Goal: Transaction & Acquisition: Purchase product/service

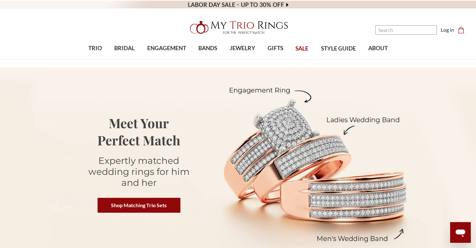
click at [306, 50] on span "SALE" at bounding box center [301, 48] width 13 height 8
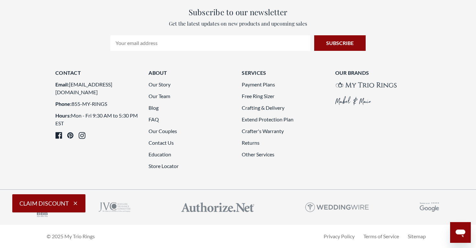
scroll to position [1722, 0]
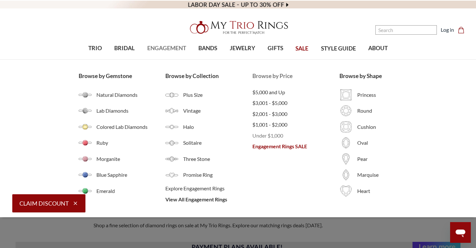
click at [272, 137] on span "Under $1,000" at bounding box center [295, 136] width 87 height 8
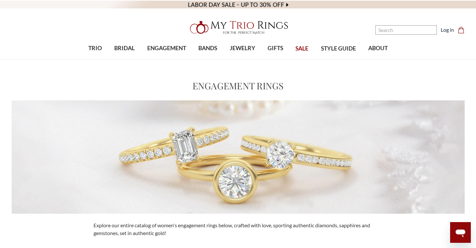
click at [458, 83] on div "Home Engagement Rings Engagement Rings" at bounding box center [238, 140] width 476 height 146
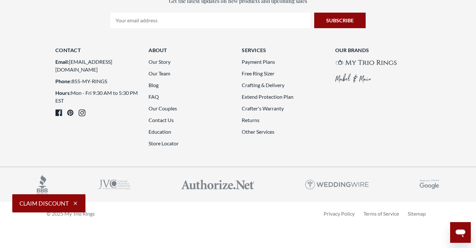
scroll to position [1874, 0]
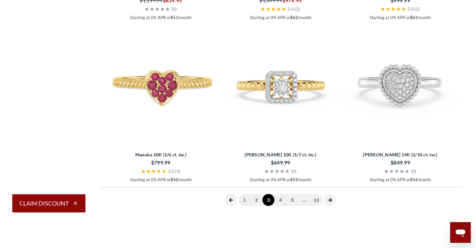
scroll to position [1168, 0]
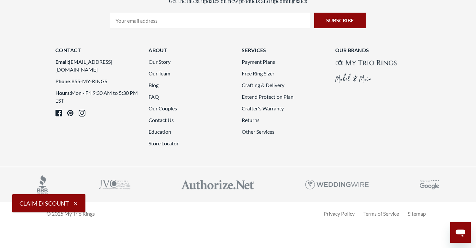
scroll to position [1855, 0]
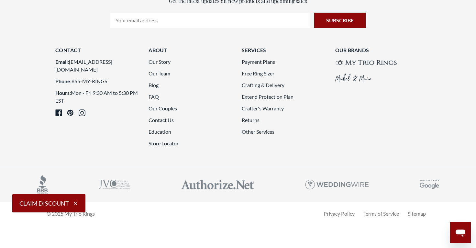
scroll to position [1822, 0]
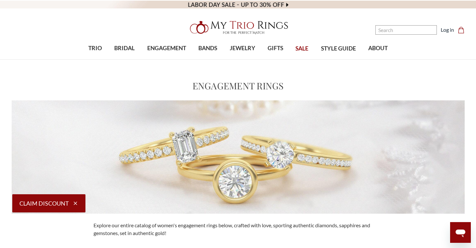
click at [459, 32] on icon "Cart Cart" at bounding box center [461, 30] width 6 height 6
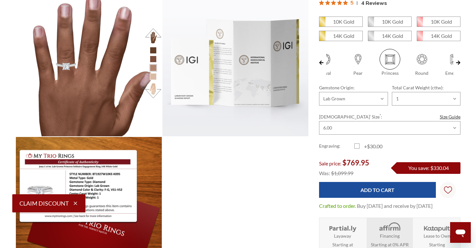
scroll to position [368, 0]
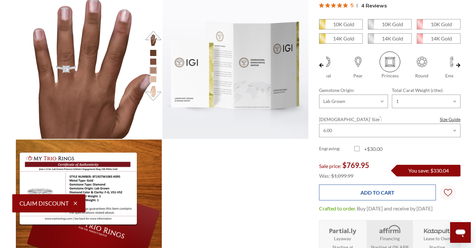
click at [383, 184] on input "Add to Cart" at bounding box center [377, 192] width 117 height 16
click at [389, 184] on input "Add to Cart" at bounding box center [377, 192] width 117 height 16
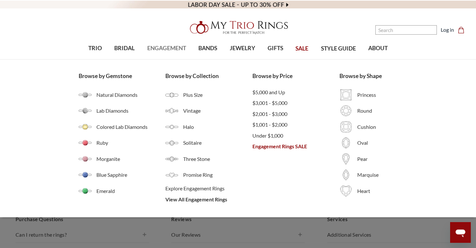
click at [178, 51] on span "ENGAGEMENT" at bounding box center [166, 48] width 39 height 8
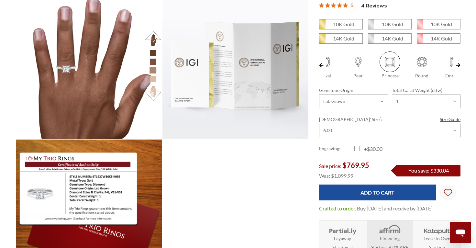
scroll to position [288, 445]
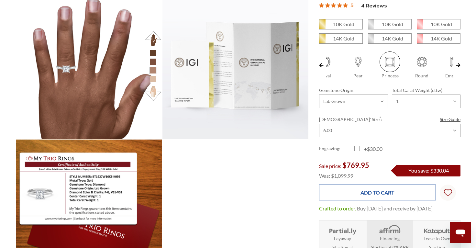
click at [365, 186] on input "Add to Cart" at bounding box center [377, 192] width 117 height 16
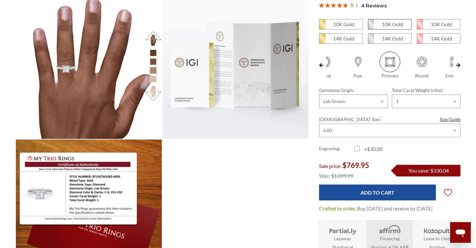
click at [395, 21] on em "10K Gold" at bounding box center [392, 24] width 21 height 6
click at [371, 27] on input "10K Gold" at bounding box center [370, 27] width 0 height 0
radio input "true"
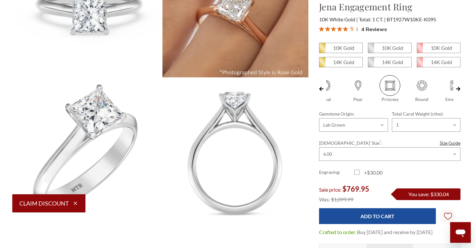
scroll to position [140, 0]
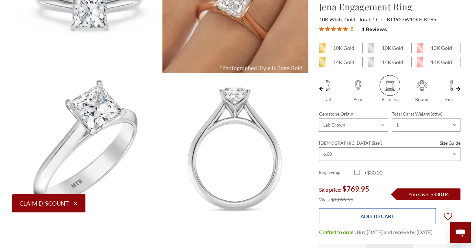
click at [349, 211] on input "Add to Cart" at bounding box center [377, 216] width 117 height 16
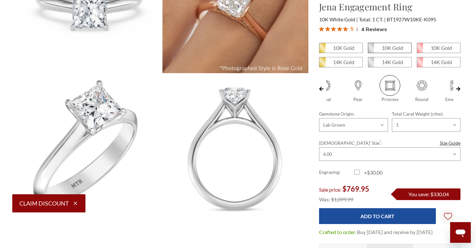
click at [393, 49] on em "10K Gold" at bounding box center [392, 48] width 21 height 6
click at [371, 50] on input "10K Gold" at bounding box center [370, 50] width 0 height 0
radio input "true"
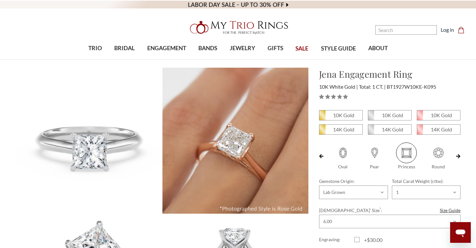
scroll to position [0, 79]
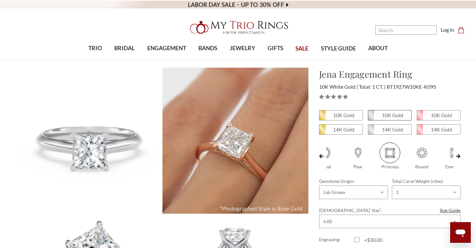
click at [387, 114] on em "10K Gold" at bounding box center [392, 115] width 21 height 6
click at [371, 117] on input "10K Gold" at bounding box center [370, 117] width 0 height 0
radio input "true"
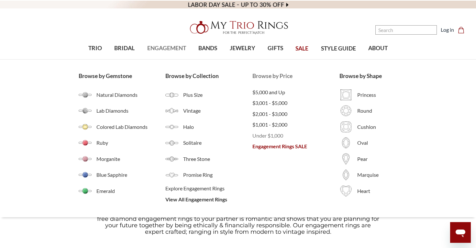
click at [270, 136] on span "Under $1,000" at bounding box center [295, 136] width 87 height 8
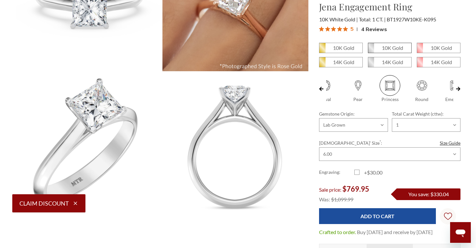
click at [389, 49] on em "10K Gold" at bounding box center [392, 48] width 21 height 6
click at [371, 50] on input "10K Gold" at bounding box center [370, 50] width 0 height 0
radio input "true"
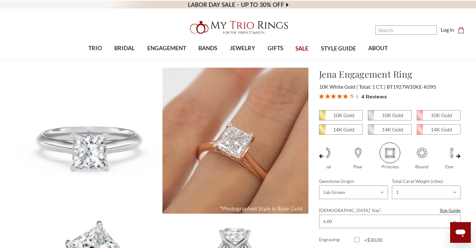
click at [430, 234] on div "10K Gold 10K Gold" at bounding box center [389, 180] width 141 height 141
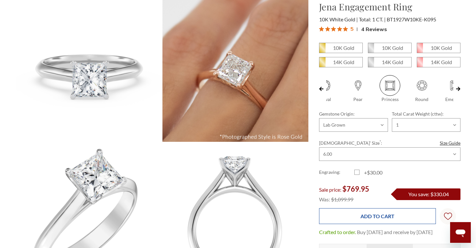
click at [408, 216] on input "Add to Cart" at bounding box center [377, 216] width 117 height 16
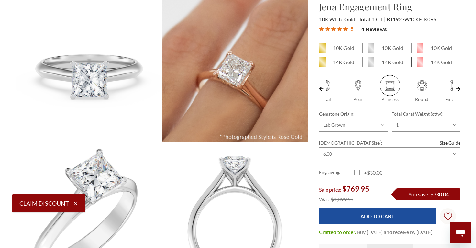
click at [384, 65] on em "14K Gold" at bounding box center [392, 62] width 21 height 6
click at [371, 65] on input "14K Gold" at bounding box center [370, 64] width 0 height 0
radio input "true"
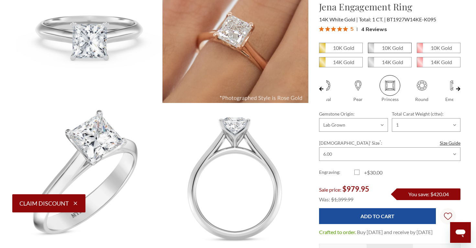
click at [399, 48] on em "10K Gold" at bounding box center [392, 48] width 21 height 6
click at [371, 50] on input "10K Gold" at bounding box center [370, 50] width 0 height 0
radio input "true"
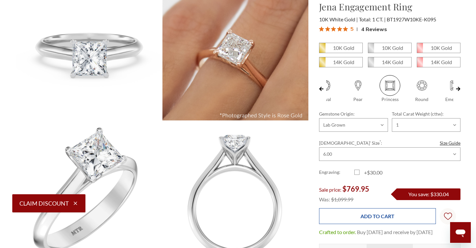
click at [378, 214] on input "Add to Cart" at bounding box center [377, 216] width 117 height 16
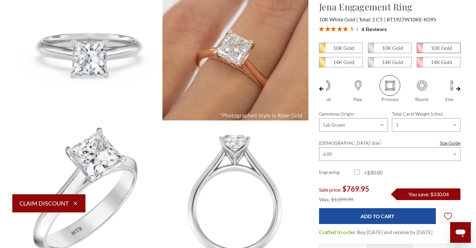
click at [430, 49] on em "10K Gold" at bounding box center [440, 48] width 21 height 6
click at [419, 50] on input "10K Gold" at bounding box center [419, 50] width 0 height 0
radio input "true"
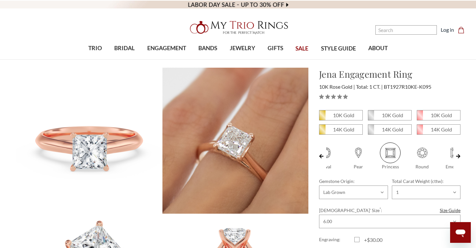
scroll to position [0, 79]
click at [387, 114] on em "10K Gold" at bounding box center [392, 115] width 21 height 6
click at [371, 117] on input "10K Gold" at bounding box center [370, 117] width 0 height 0
radio input "true"
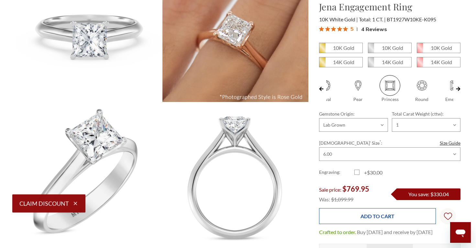
click at [374, 219] on input "Add to Cart" at bounding box center [377, 216] width 117 height 16
